Goal: Book appointment/travel/reservation

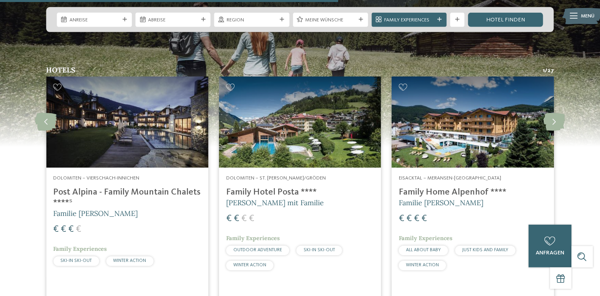
scroll to position [1866, 0]
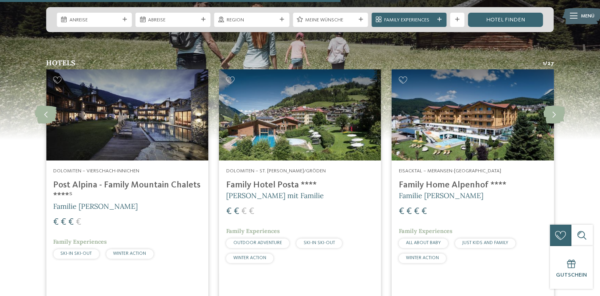
click at [439, 180] on h4 "Family Home Alpenhof ****" at bounding box center [473, 185] width 148 height 11
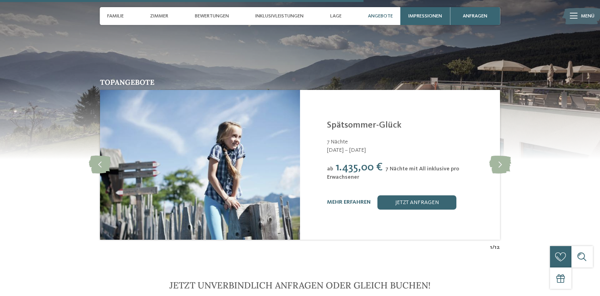
scroll to position [1486, 0]
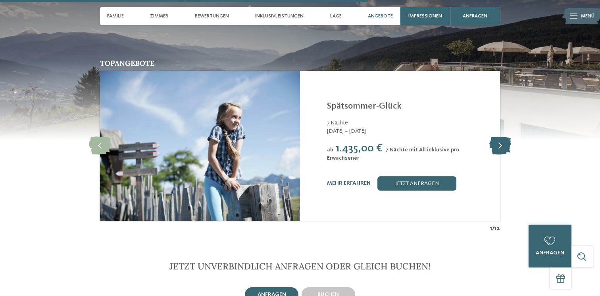
click at [498, 145] on icon at bounding box center [500, 146] width 22 height 18
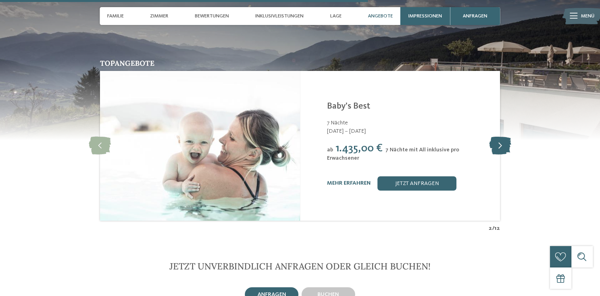
click at [498, 145] on icon at bounding box center [500, 146] width 22 height 18
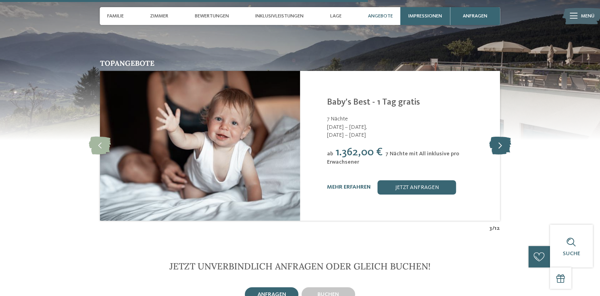
click at [498, 145] on icon at bounding box center [500, 146] width 22 height 18
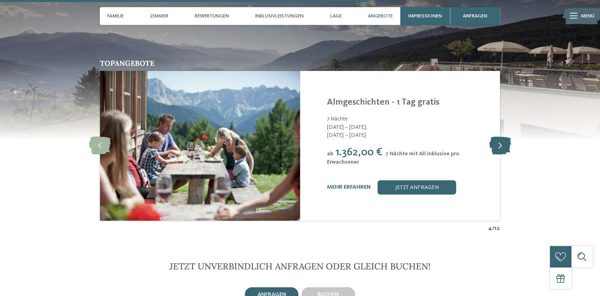
click at [498, 145] on icon at bounding box center [500, 146] width 22 height 18
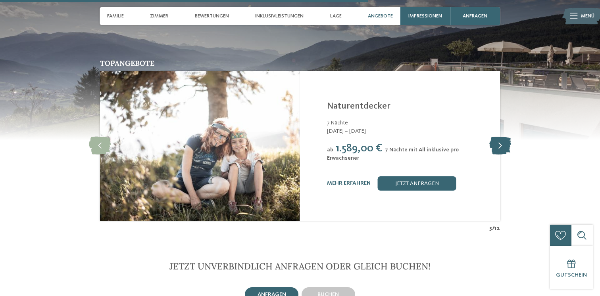
click at [498, 145] on icon at bounding box center [500, 146] width 22 height 18
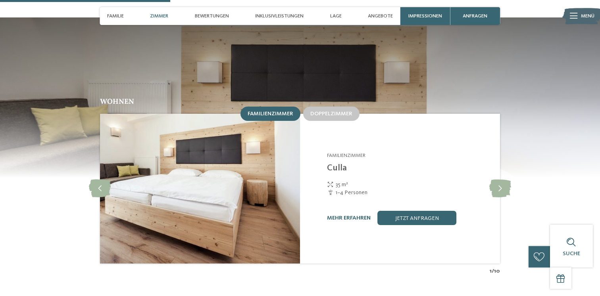
scroll to position [667, 0]
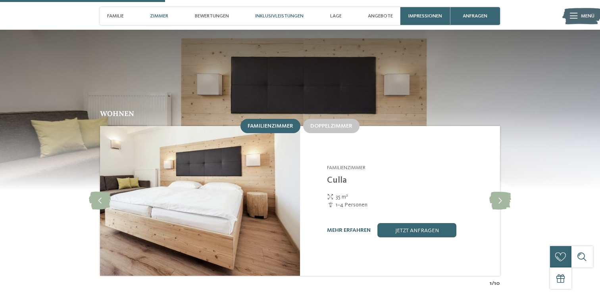
click at [274, 17] on span "Inklusivleistungen" at bounding box center [279, 16] width 48 height 6
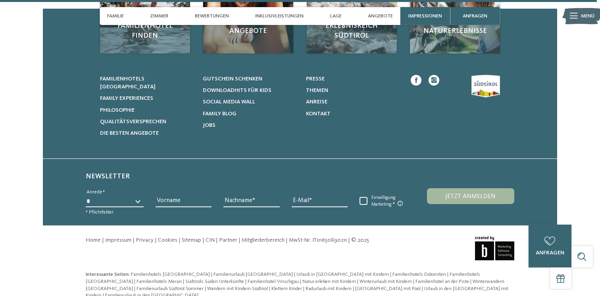
scroll to position [2438, 0]
